Goal: Check status: Check status

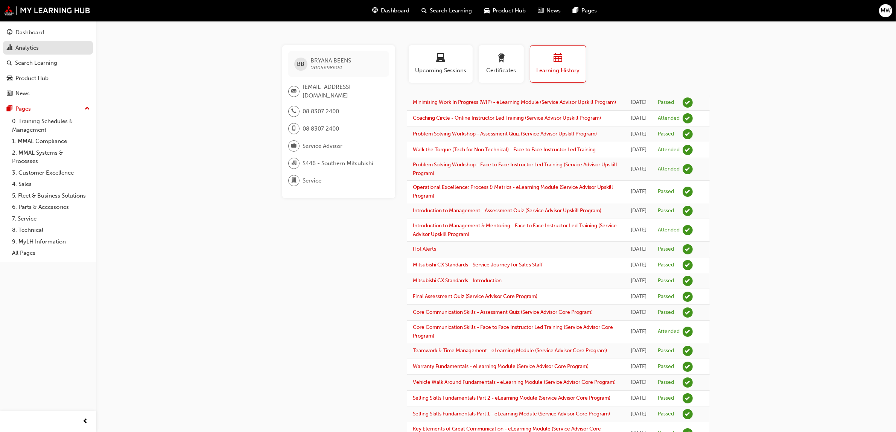
click at [31, 50] on div "Analytics" at bounding box center [26, 48] width 23 height 9
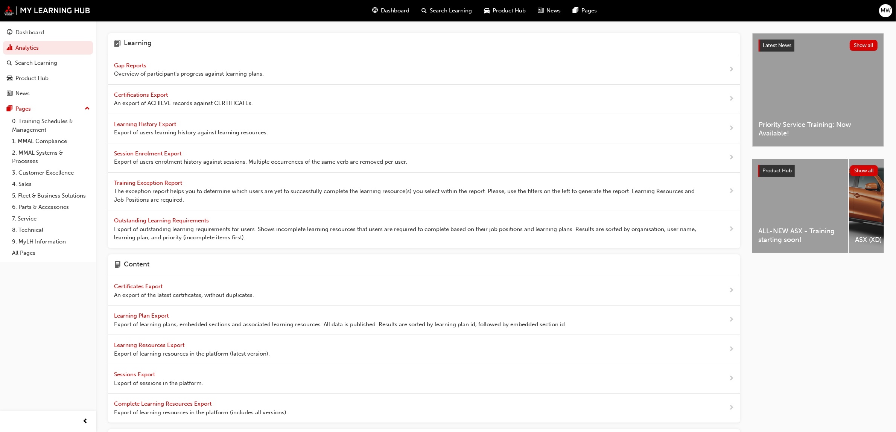
click at [125, 63] on span "Gap Reports" at bounding box center [131, 65] width 34 height 7
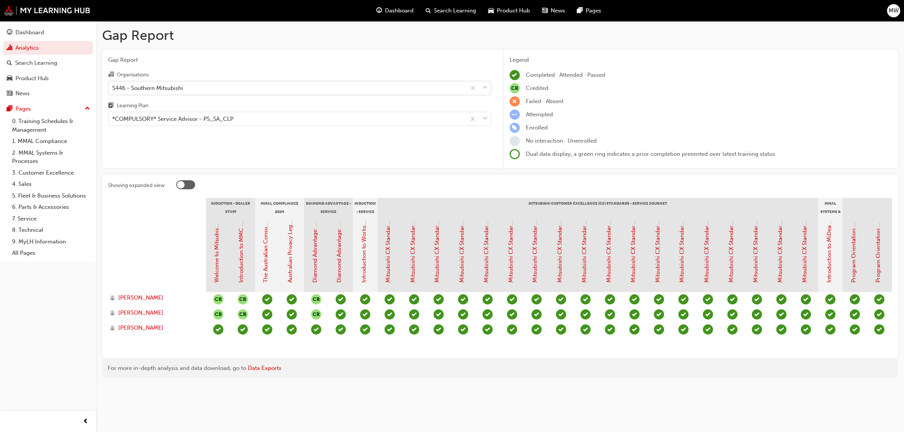
click at [483, 87] on span "down-icon" at bounding box center [484, 88] width 5 height 10
click at [113, 87] on input "Organisations S446 - Southern Mitsubishi" at bounding box center [112, 87] width 1 height 6
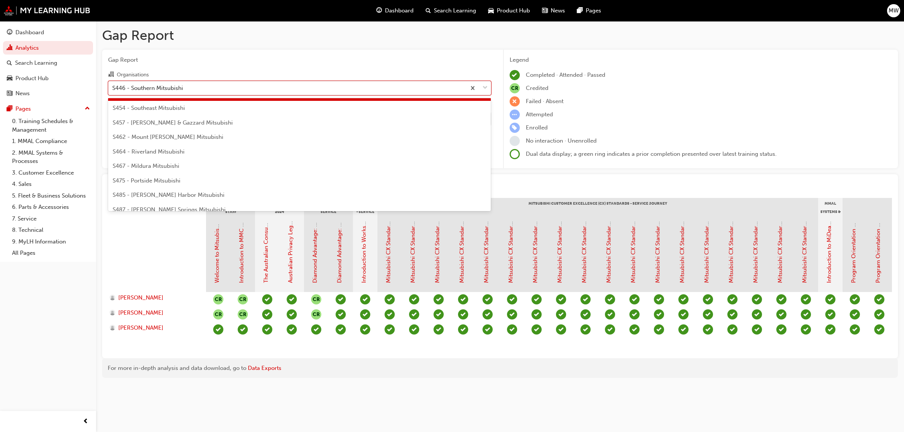
scroll to position [1712, 0]
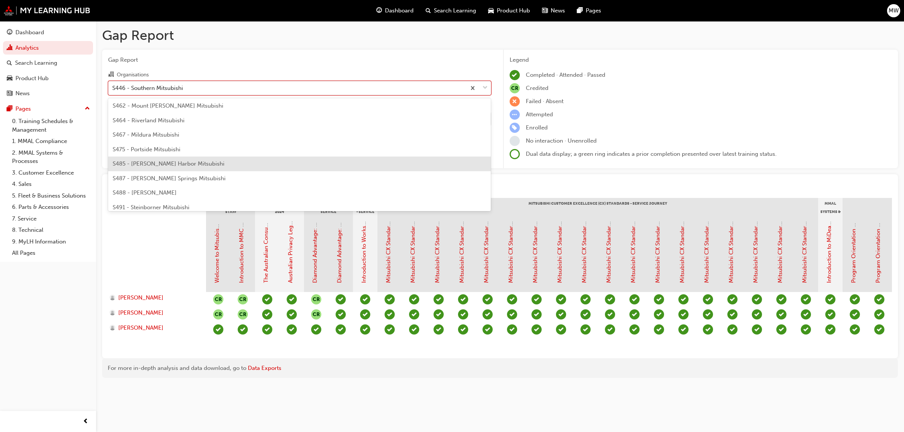
click at [187, 159] on div "S485 - [PERSON_NAME] Harbor Mitsubishi" at bounding box center [299, 164] width 383 height 15
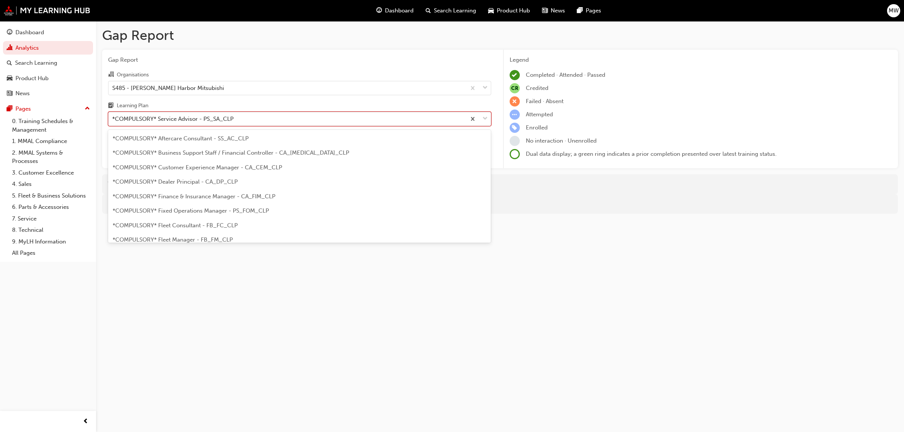
click at [487, 120] on span "down-icon" at bounding box center [484, 119] width 5 height 10
click at [113, 120] on input "Learning Plan option *COMPULSORY* Service Advisor - PS_SA_CLP focused, 19 of 33…" at bounding box center [112, 119] width 1 height 6
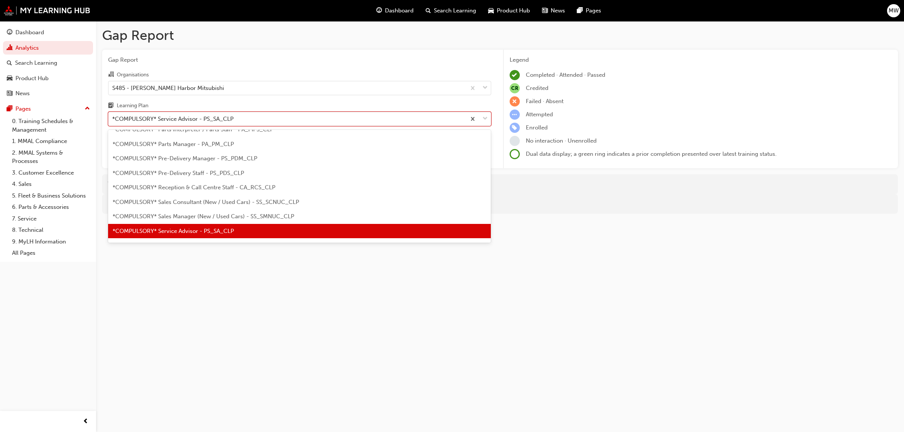
scroll to position [187, 0]
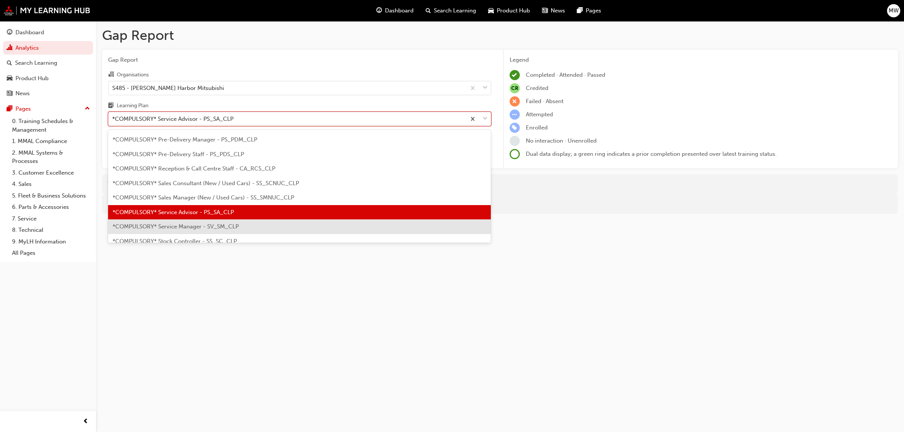
click at [210, 229] on span "*COMPULSORY* Service Manager - SV_SM_CLP" at bounding box center [176, 226] width 126 height 7
